Goal: Information Seeking & Learning: Learn about a topic

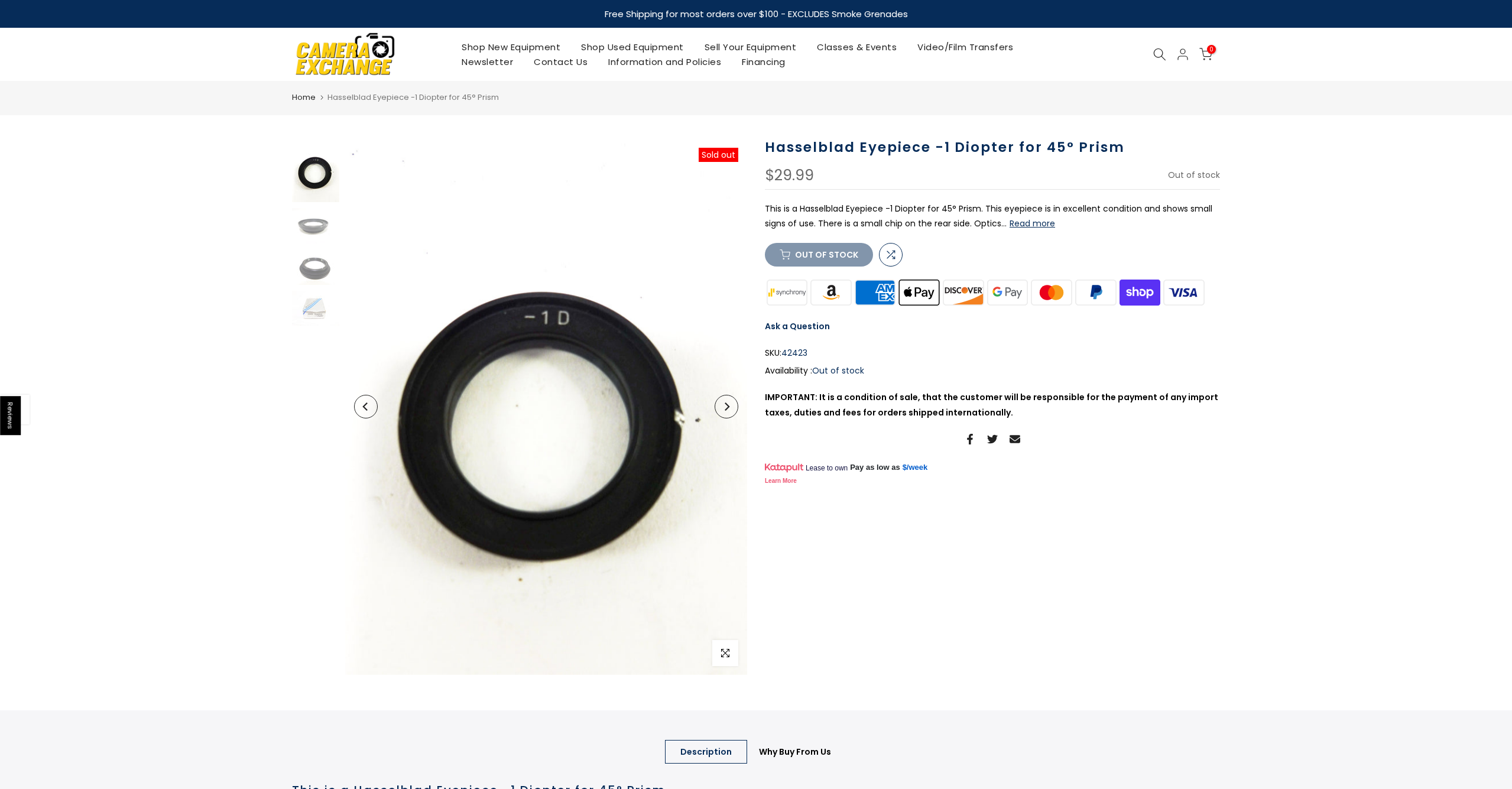
click at [1037, 222] on button "Read more" at bounding box center [1032, 223] width 45 height 11
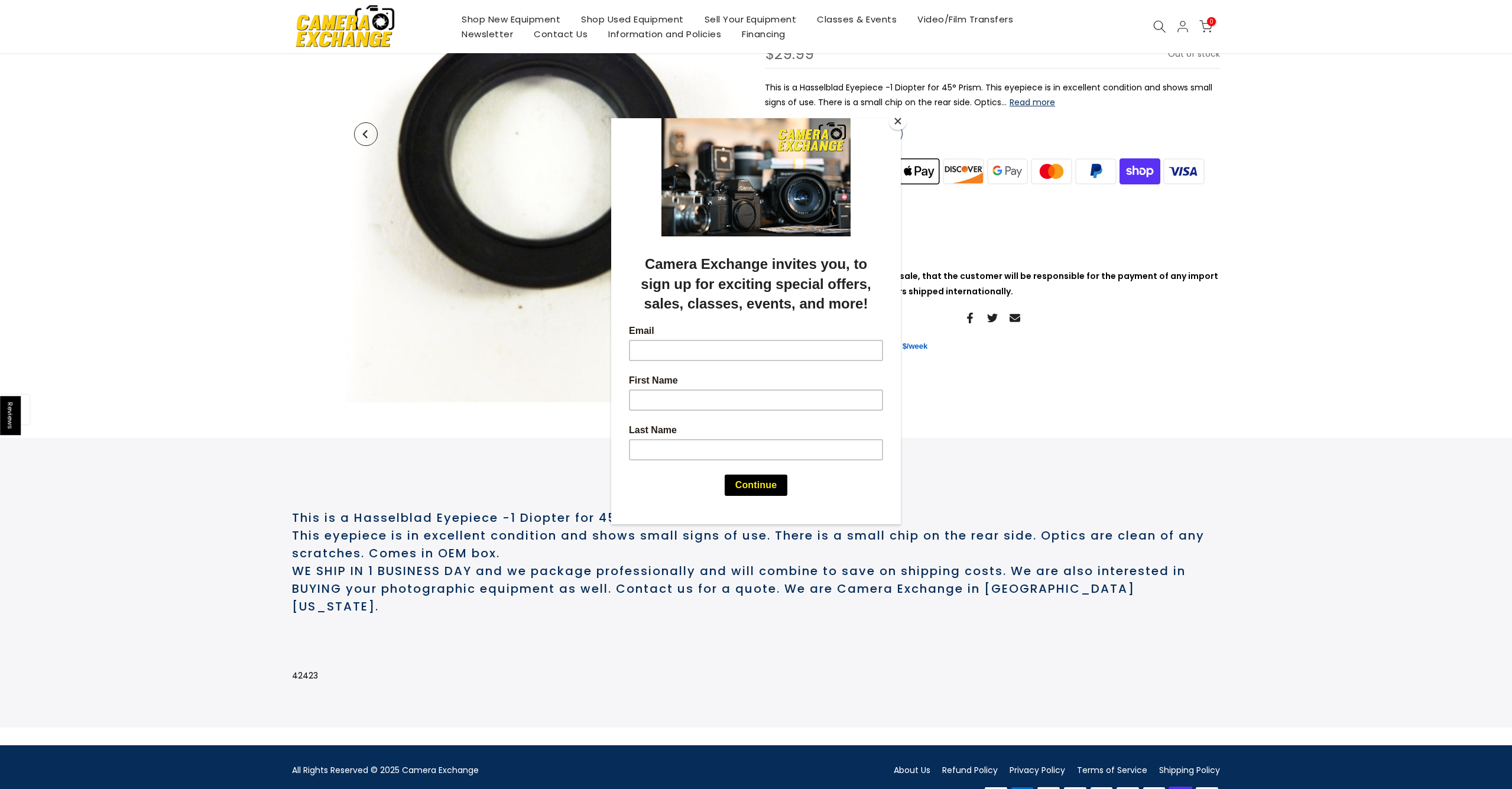
scroll to position [286, 0]
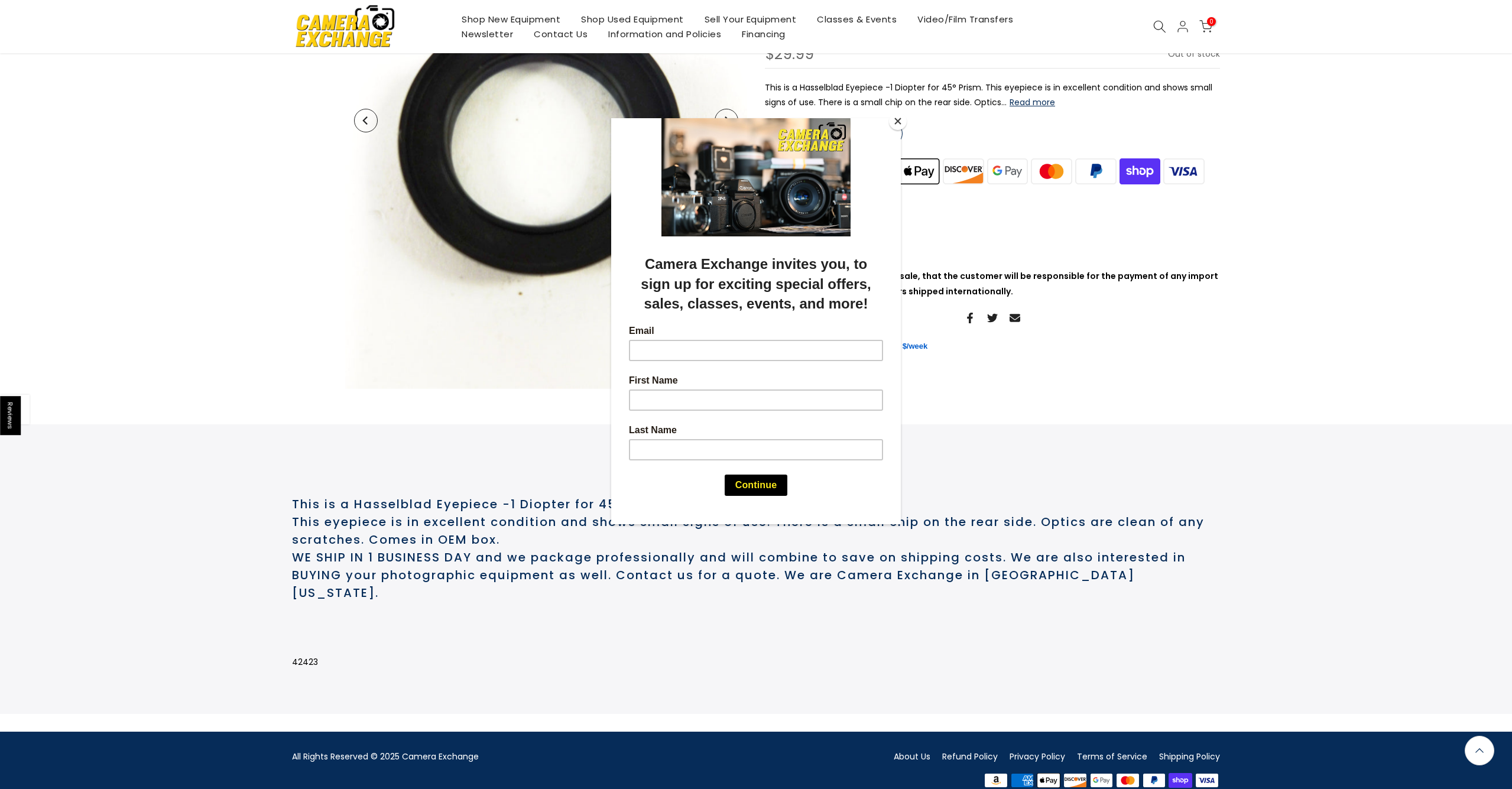
click at [894, 119] on button "Close" at bounding box center [898, 121] width 17 height 17
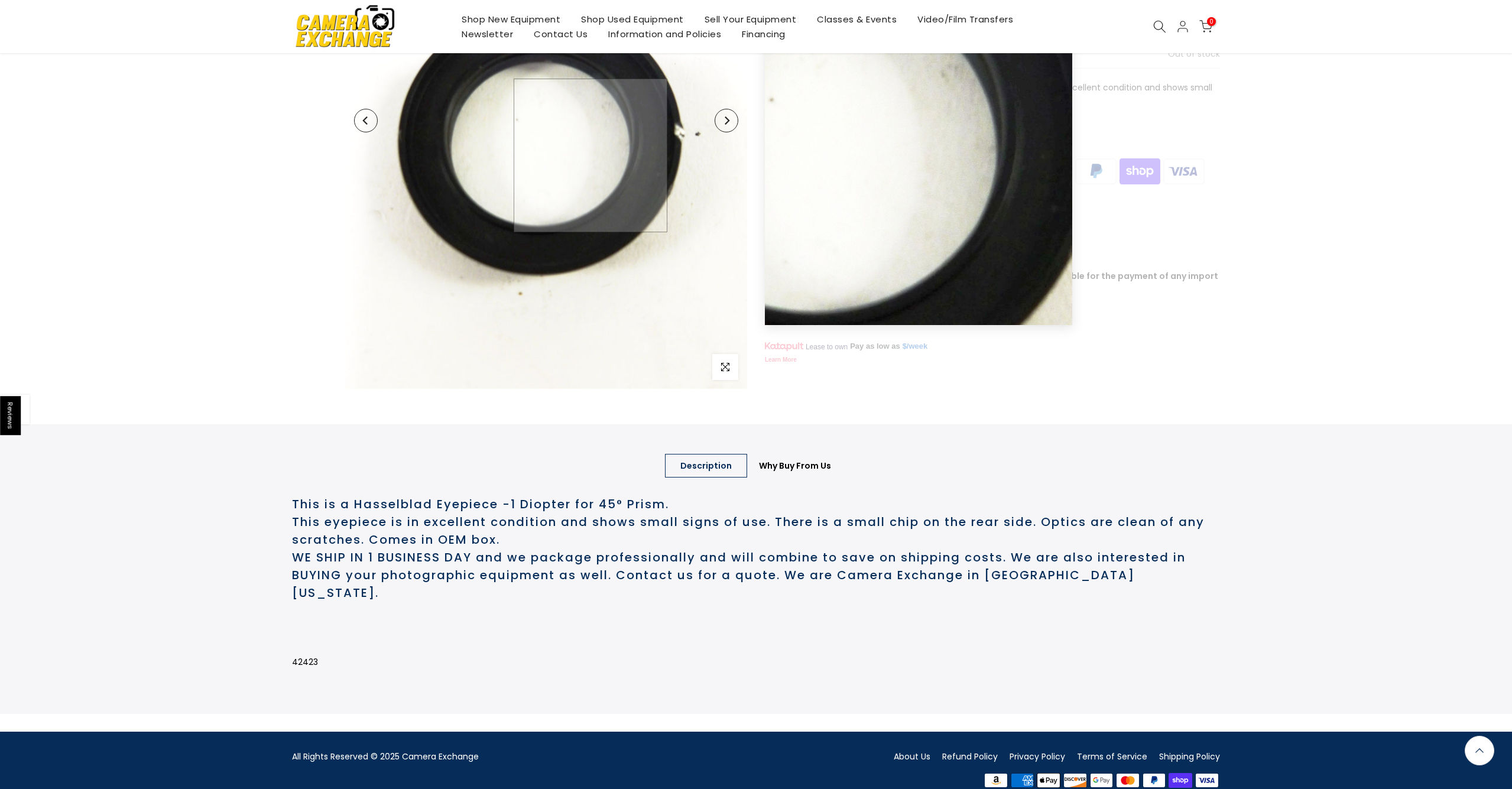
click at [590, 156] on img at bounding box center [546, 121] width 402 height 536
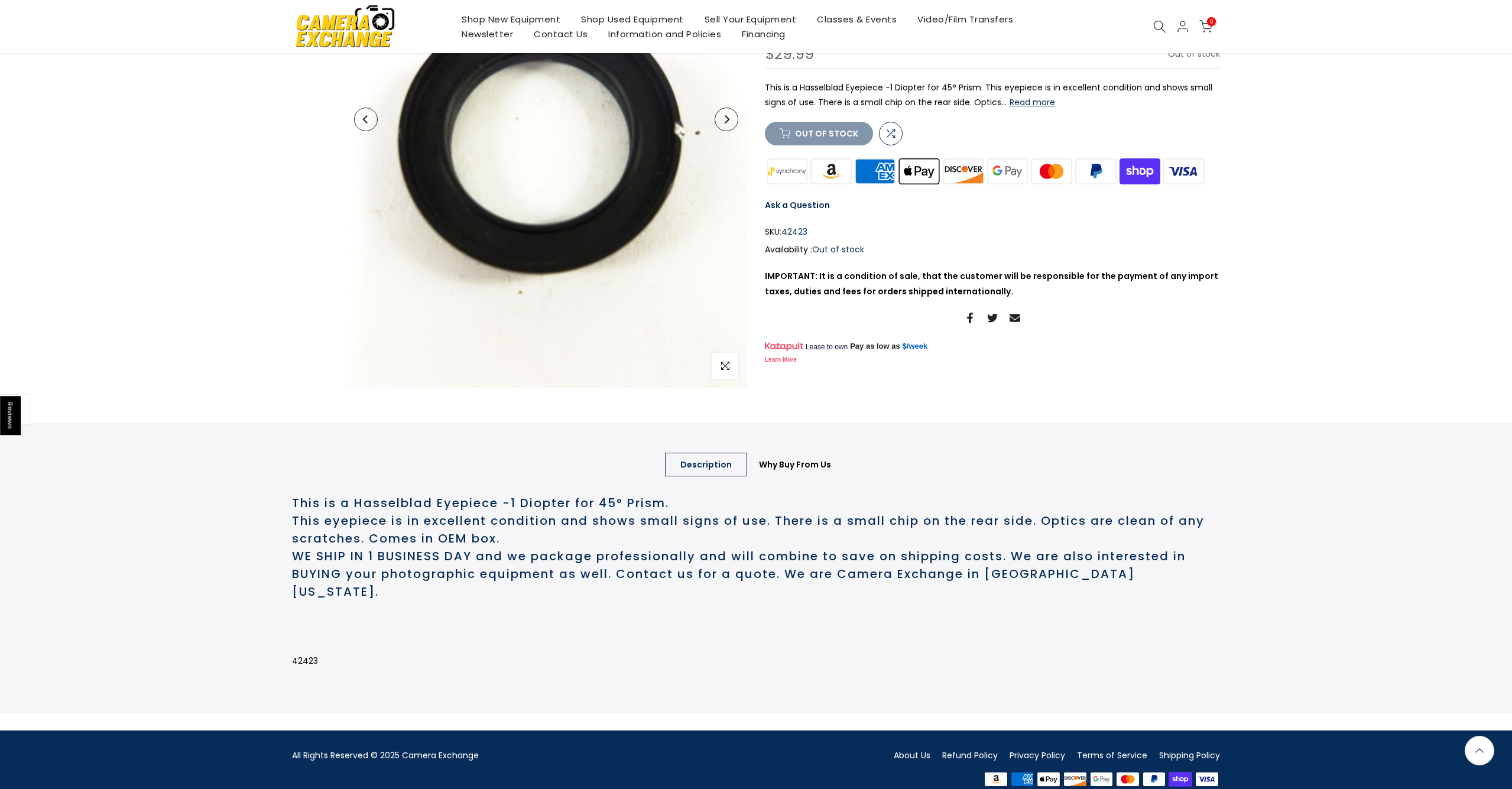
scroll to position [285, 0]
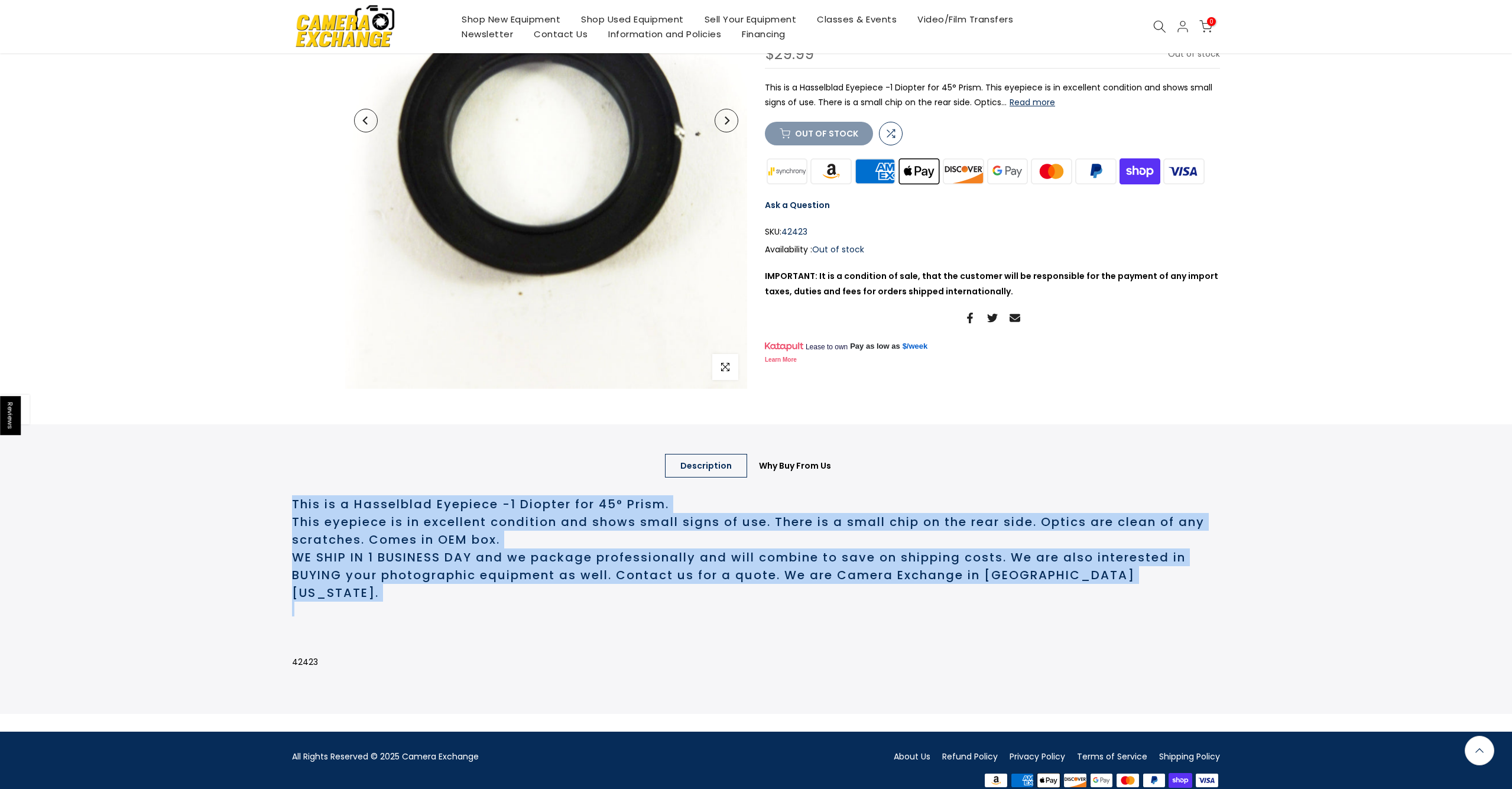
drag, startPoint x: 295, startPoint y: 503, endPoint x: 1220, endPoint y: 590, distance: 929.1
click at [1220, 590] on div "Description Why Buy From Us Description This is a Hasselblad Eyepiece -1 Diopte…" at bounding box center [756, 569] width 946 height 290
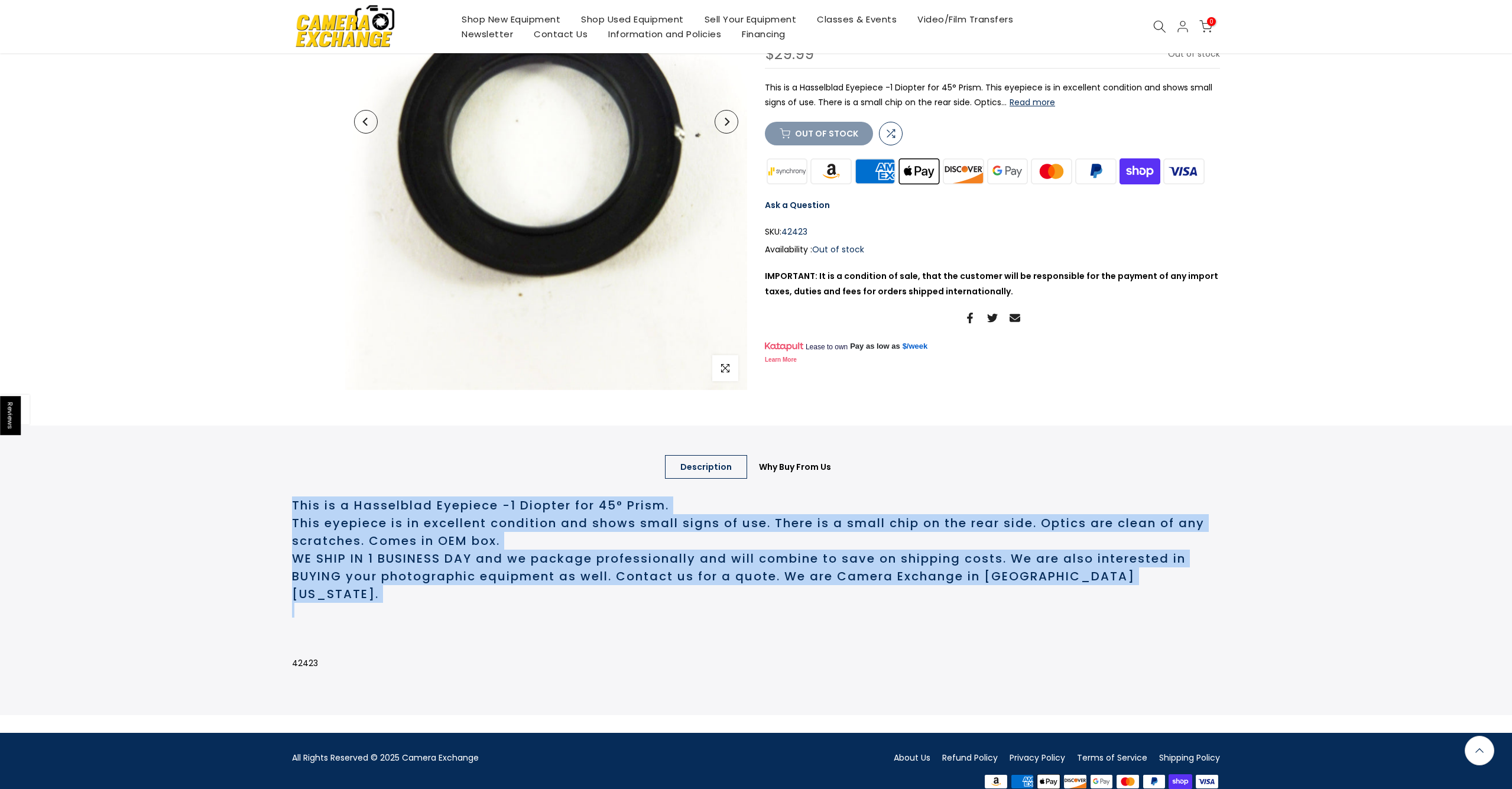
copy div "This is a Hasselblad Eyepiece -1 Diopter for 45° Prism. This eyepiece is in exc…"
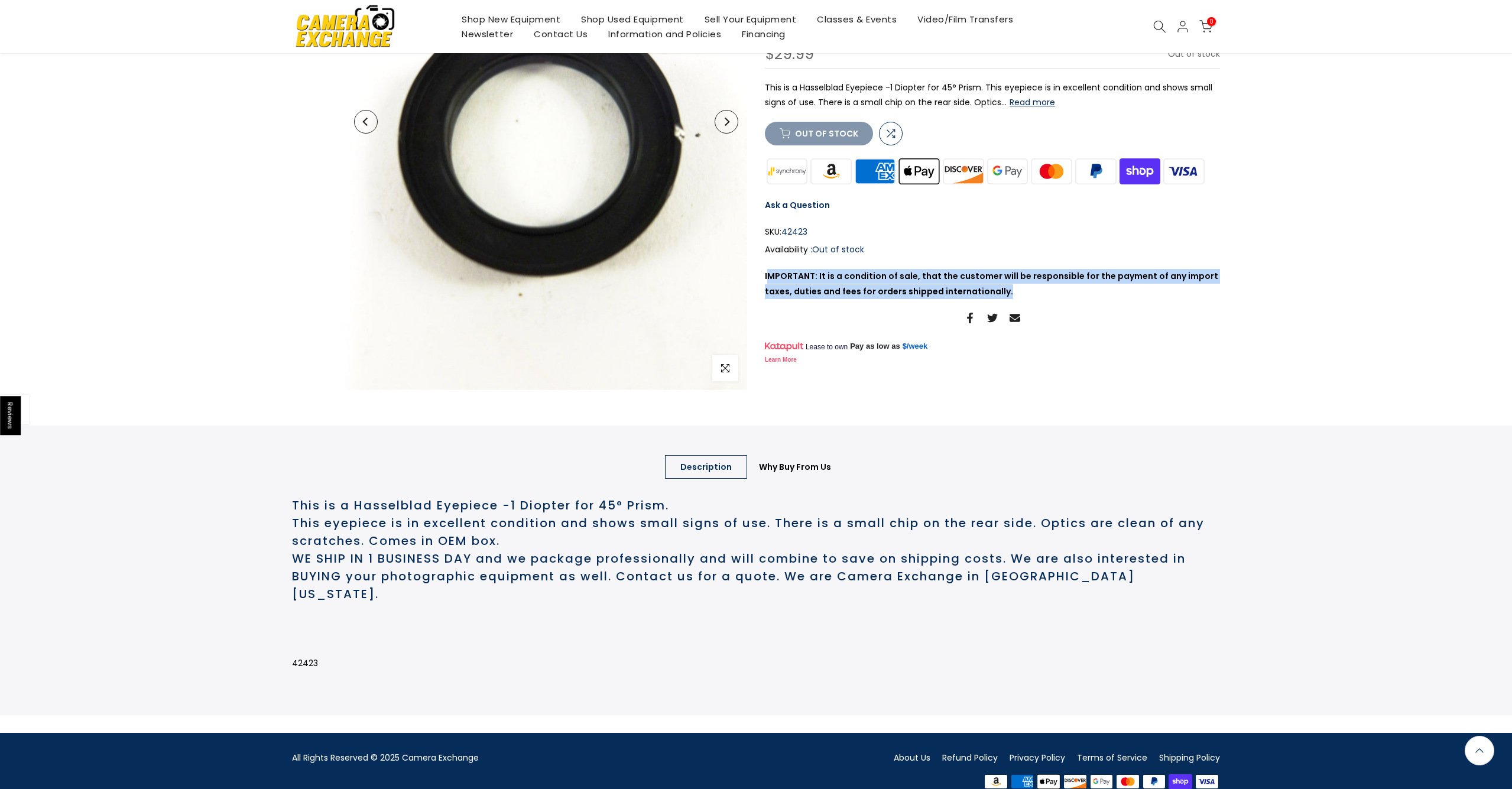
drag, startPoint x: 766, startPoint y: 297, endPoint x: 1034, endPoint y: 318, distance: 268.8
click at [1034, 298] on p "IMPORTANT: It is a condition of sale, that the customer will be responsible for…" at bounding box center [992, 283] width 455 height 29
copy strong "MPORTANT: It is a condition of sale, that the customer will be responsible for …"
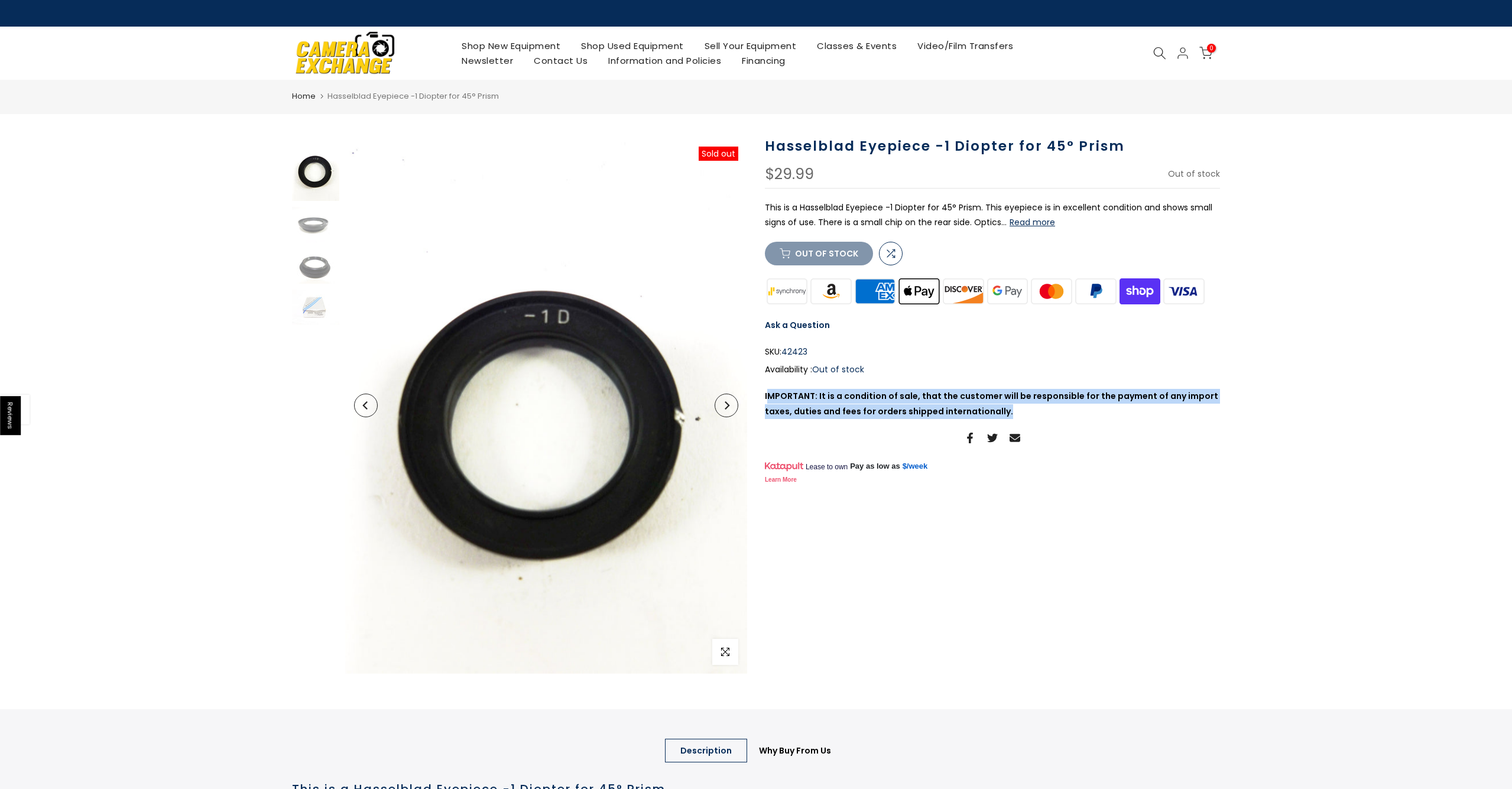
scroll to position [0, 0]
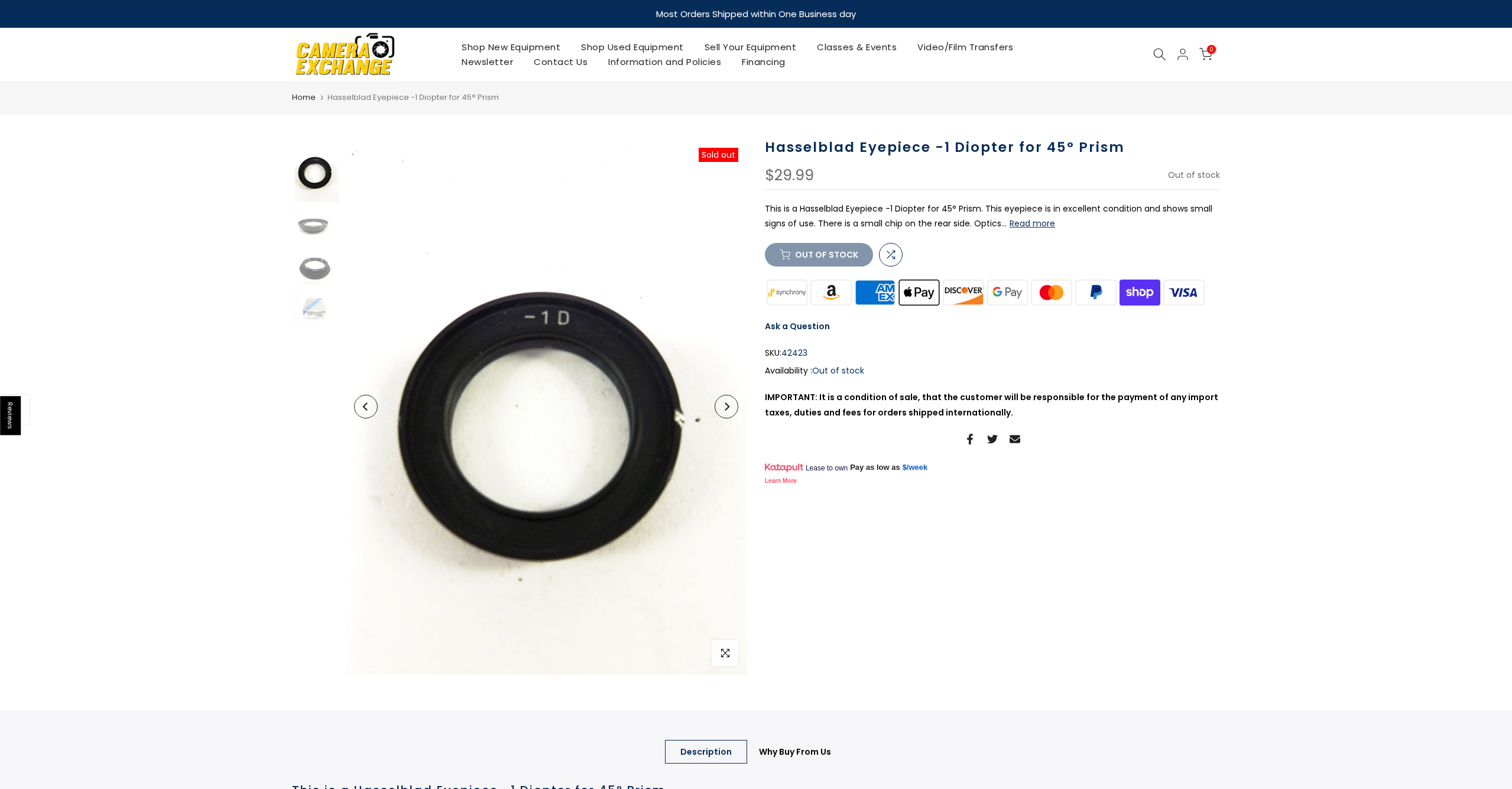
click at [818, 267] on div "Compare Out of stock" at bounding box center [833, 254] width 137 height 23
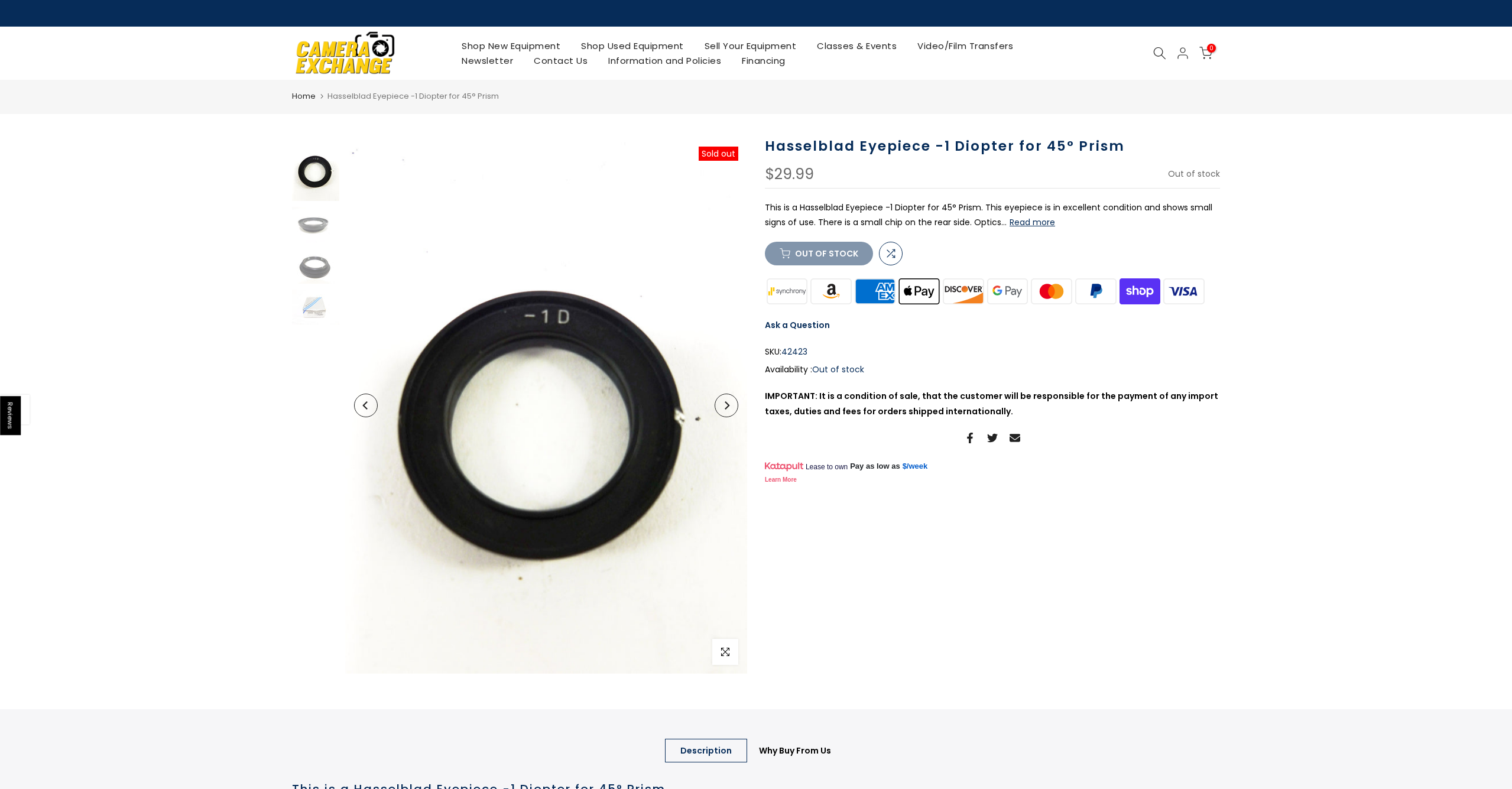
click at [823, 266] on div "Compare Out of stock" at bounding box center [833, 253] width 137 height 23
